Goal: Find specific page/section: Find specific page/section

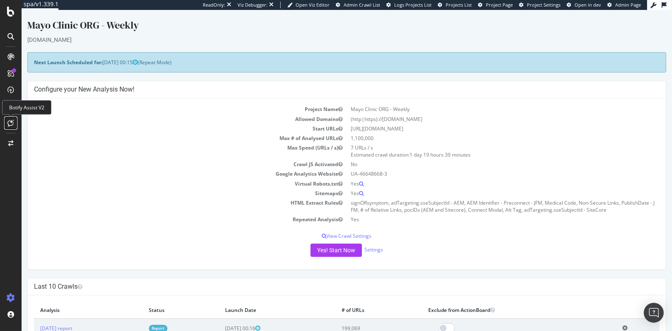
click at [14, 119] on div at bounding box center [10, 122] width 13 height 13
